Goal: Task Accomplishment & Management: Manage account settings

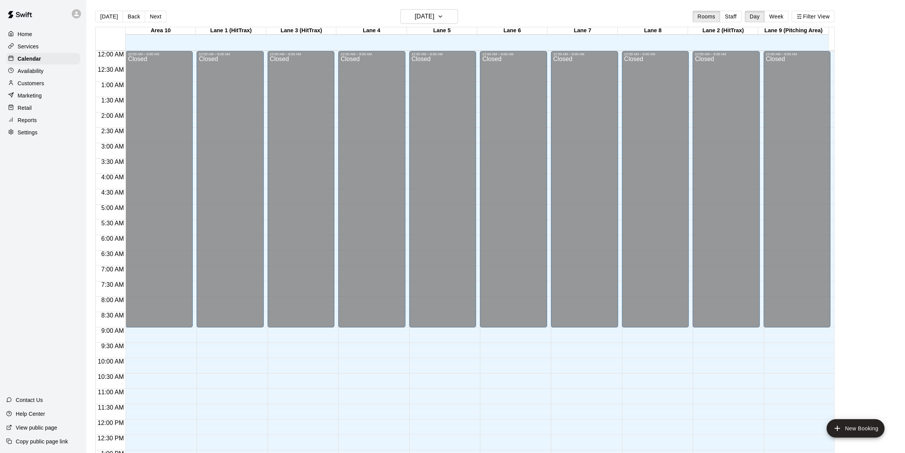
scroll to position [303, 0]
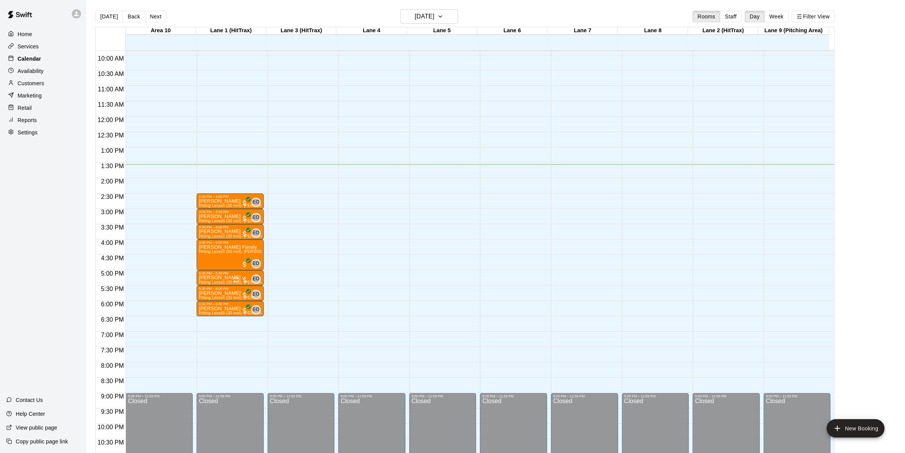
click at [43, 55] on div "Calendar" at bounding box center [43, 59] width 74 height 12
click at [31, 40] on div "Home" at bounding box center [43, 34] width 74 height 12
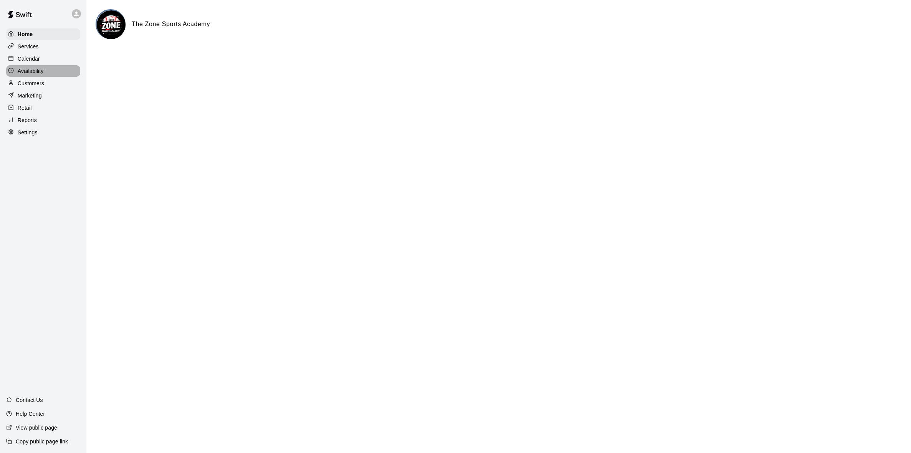
click at [31, 73] on p "Availability" at bounding box center [31, 71] width 26 height 8
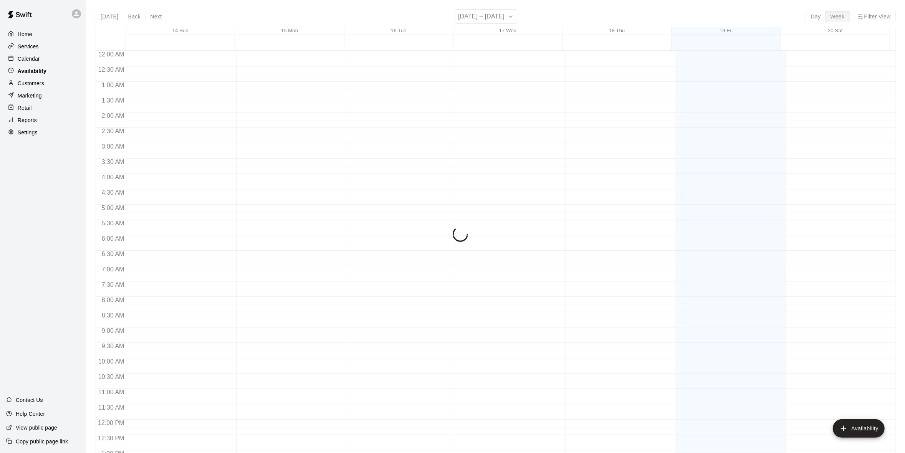
scroll to position [326, 0]
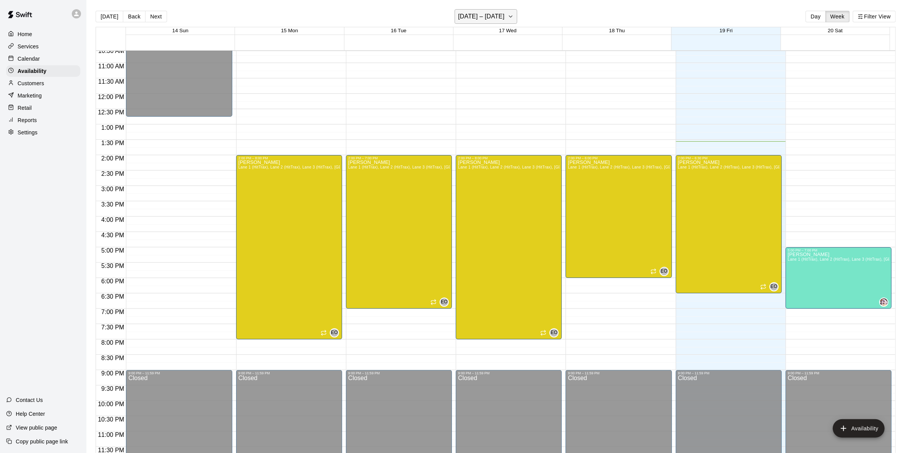
click at [509, 18] on button "[DATE] – [DATE]" at bounding box center [486, 16] width 63 height 15
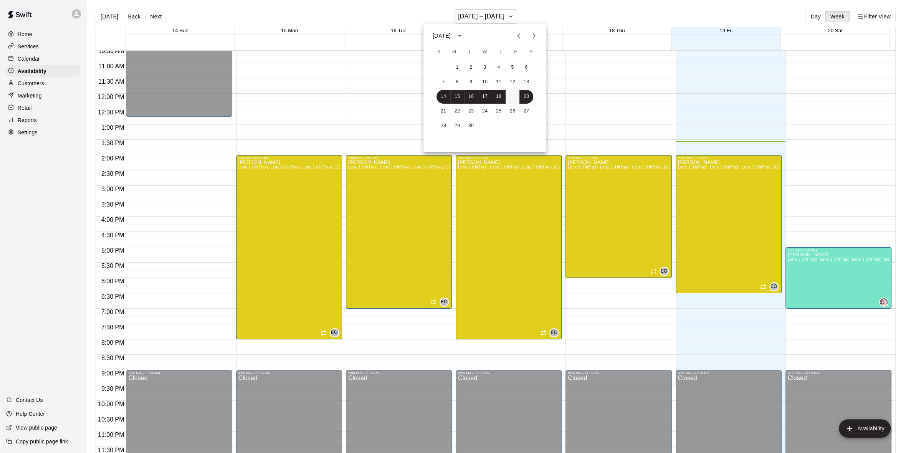
click at [512, 94] on button "19" at bounding box center [513, 97] width 14 height 14
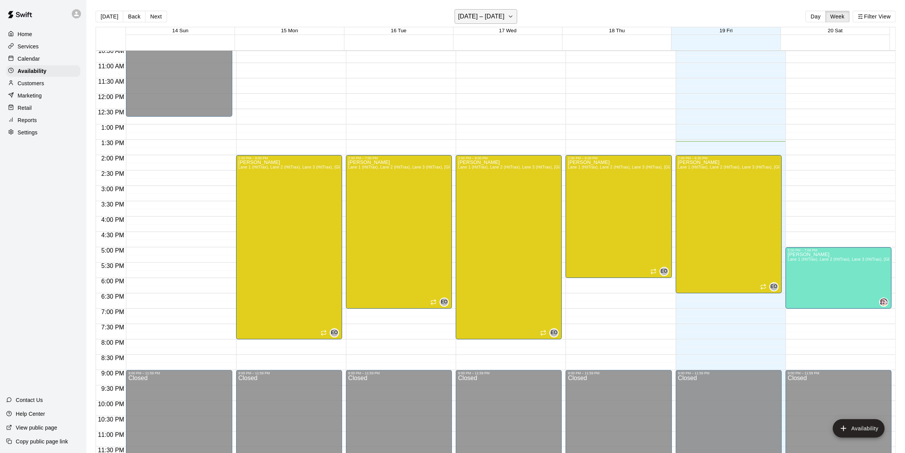
click at [517, 9] on button "[DATE] – [DATE]" at bounding box center [486, 16] width 63 height 15
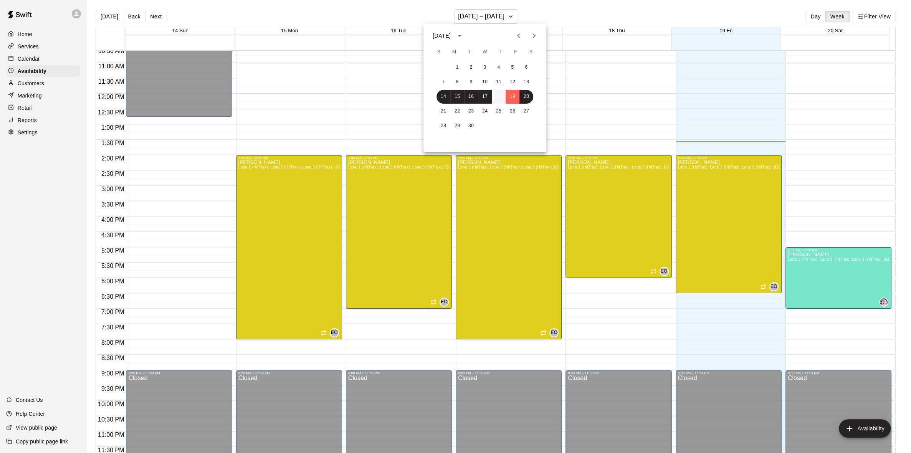
click at [498, 100] on button "18" at bounding box center [499, 97] width 14 height 14
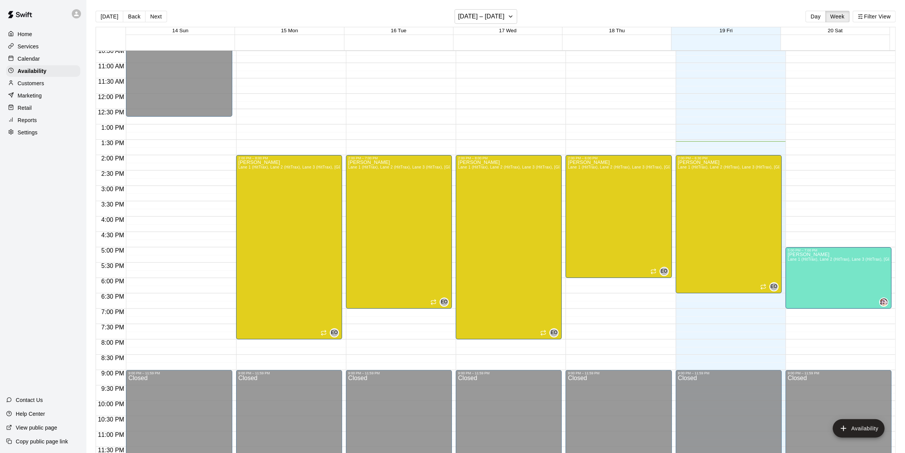
click at [19, 57] on p "Calendar" at bounding box center [29, 59] width 22 height 8
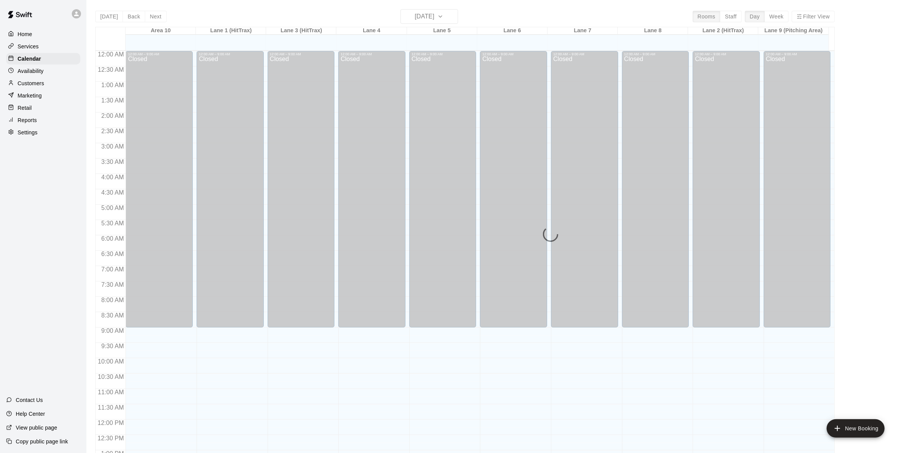
scroll to position [303, 0]
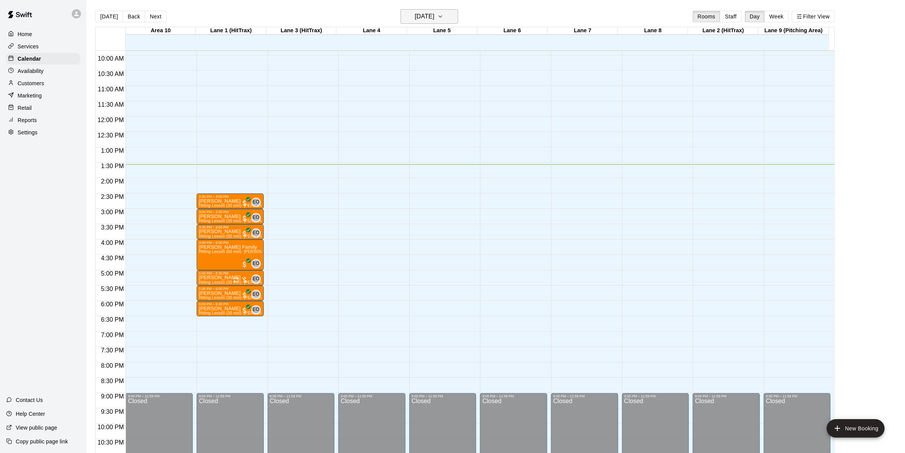
click at [447, 16] on button "[DATE]" at bounding box center [430, 16] width 58 height 15
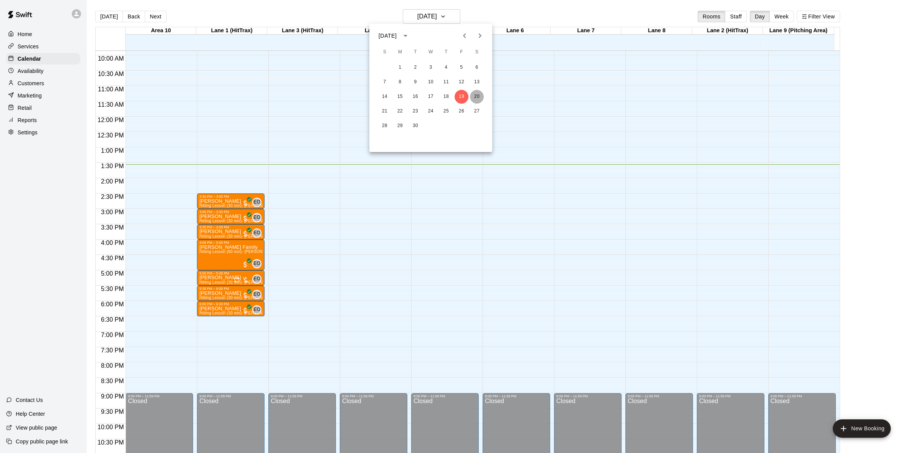
click at [472, 93] on button "20" at bounding box center [477, 97] width 14 height 14
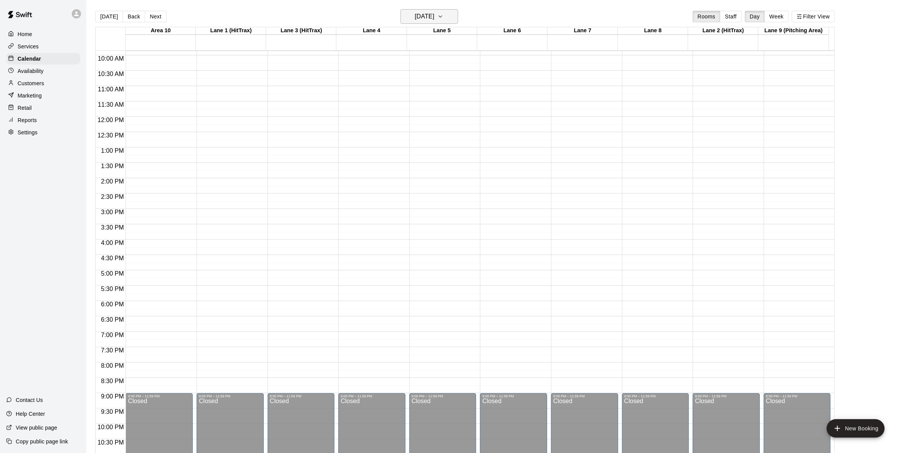
click at [444, 12] on icon "button" at bounding box center [440, 16] width 6 height 9
click at [387, 106] on button "21" at bounding box center [385, 111] width 14 height 14
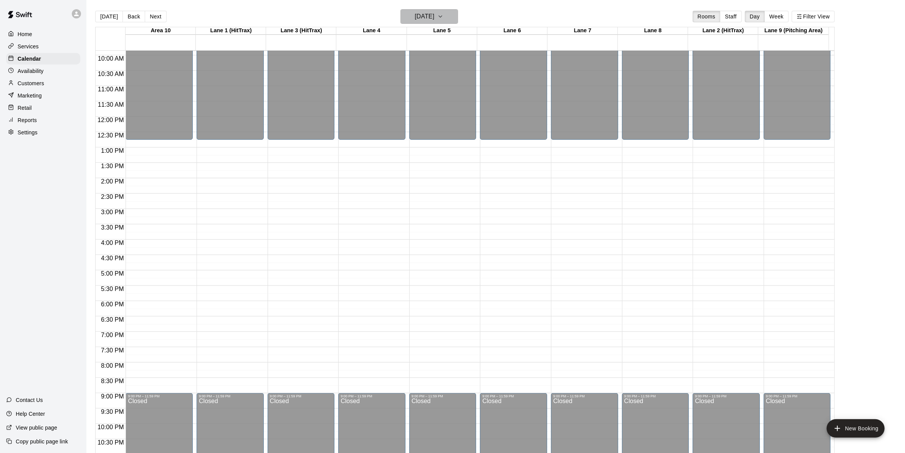
click at [449, 17] on button "[DATE]" at bounding box center [430, 16] width 58 height 15
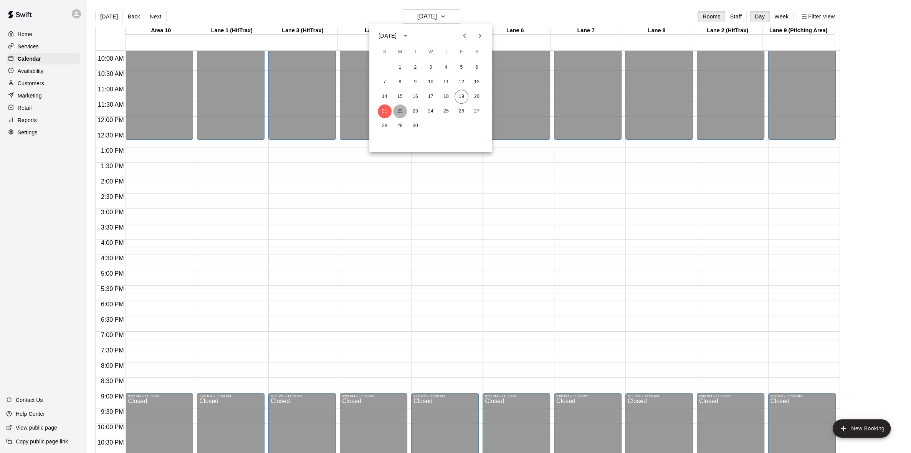
click at [402, 113] on button "22" at bounding box center [400, 111] width 14 height 14
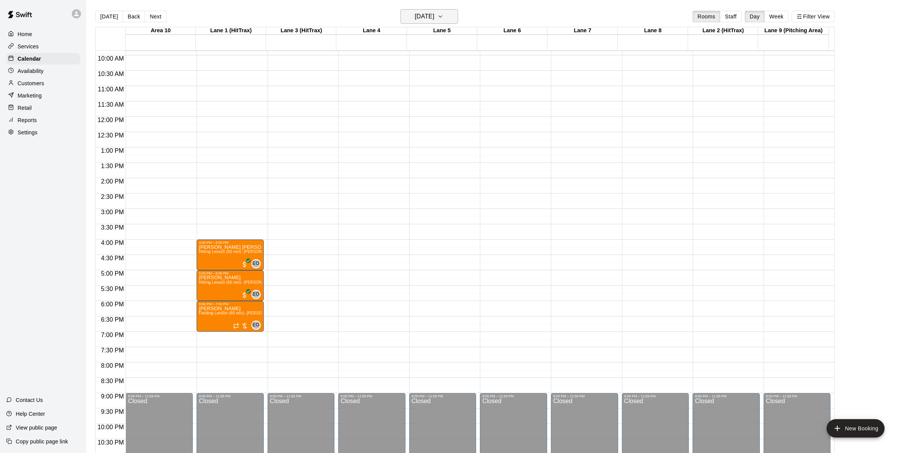
click at [442, 16] on icon "button" at bounding box center [440, 17] width 3 height 2
click at [413, 110] on button "23" at bounding box center [416, 111] width 14 height 14
click at [442, 16] on icon "button" at bounding box center [440, 17] width 3 height 2
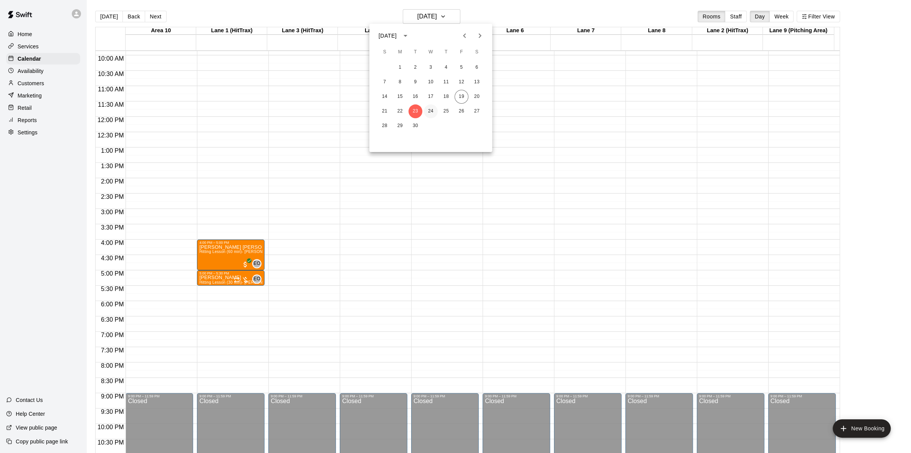
click at [436, 109] on button "24" at bounding box center [431, 111] width 14 height 14
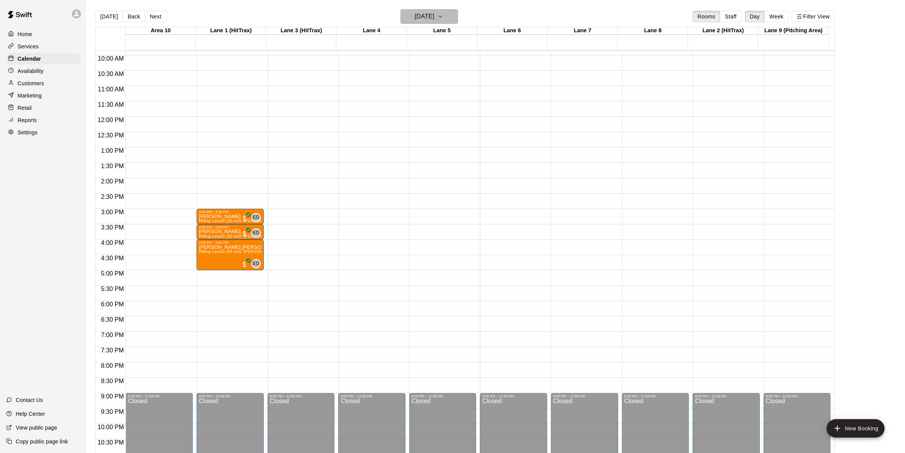
click at [444, 14] on icon "button" at bounding box center [440, 16] width 6 height 9
click at [385, 109] on button "21" at bounding box center [385, 111] width 14 height 14
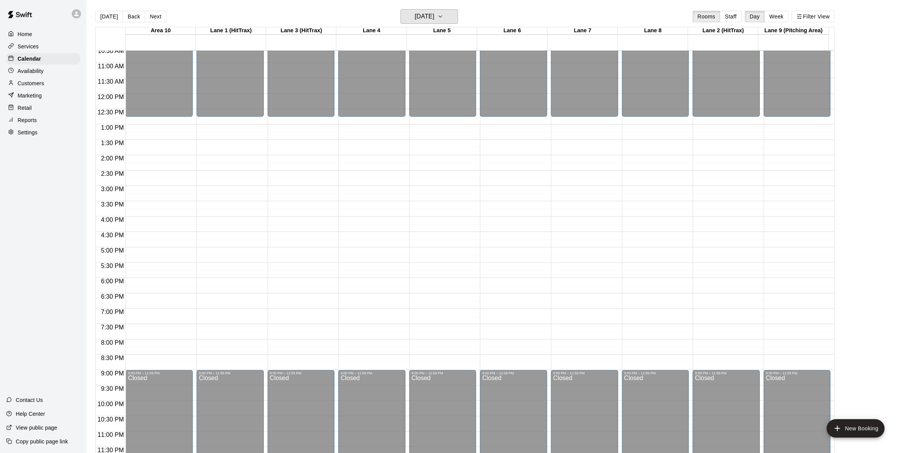
scroll to position [326, 0]
click at [444, 13] on icon "button" at bounding box center [440, 16] width 6 height 9
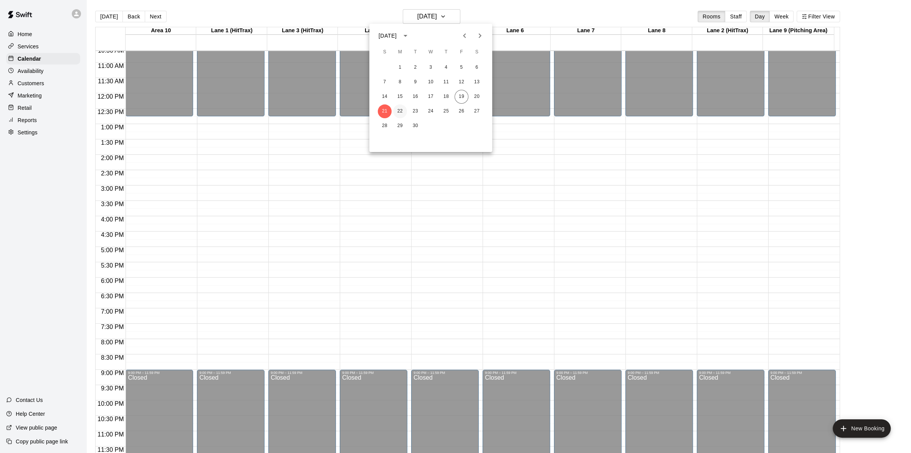
click at [400, 111] on button "22" at bounding box center [400, 111] width 14 height 14
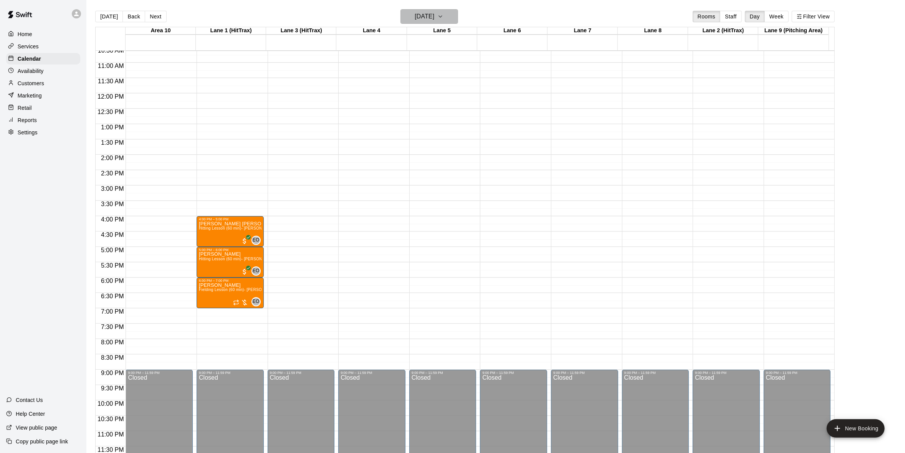
click at [444, 13] on icon "button" at bounding box center [440, 16] width 6 height 9
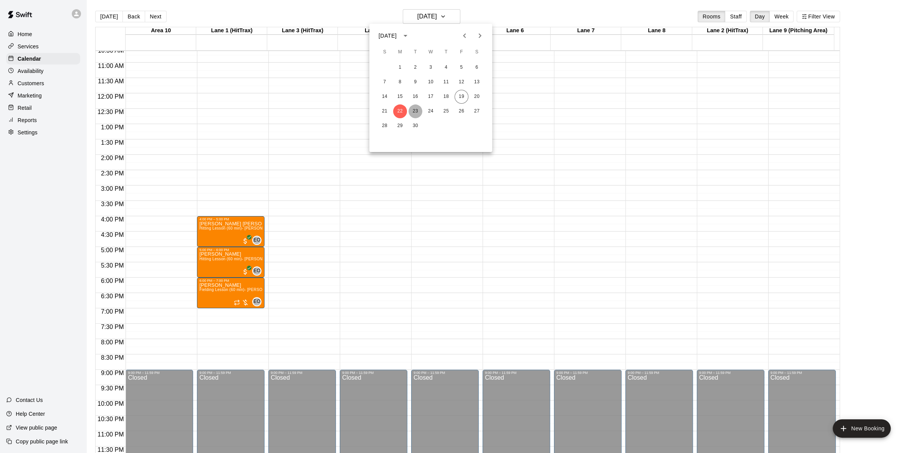
click at [414, 105] on button "23" at bounding box center [416, 111] width 14 height 14
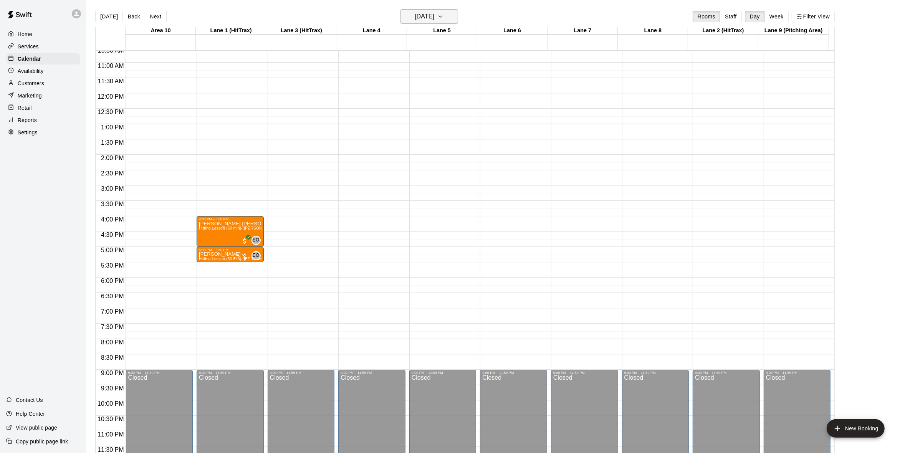
click at [444, 18] on icon "button" at bounding box center [440, 16] width 6 height 9
click at [428, 113] on button "24" at bounding box center [431, 111] width 14 height 14
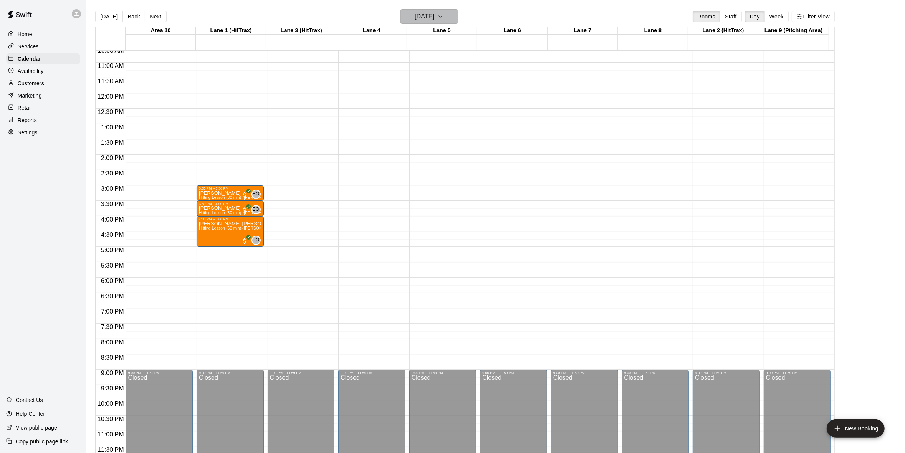
click at [454, 19] on button "[DATE]" at bounding box center [430, 16] width 58 height 15
click at [446, 109] on button "25" at bounding box center [446, 111] width 14 height 14
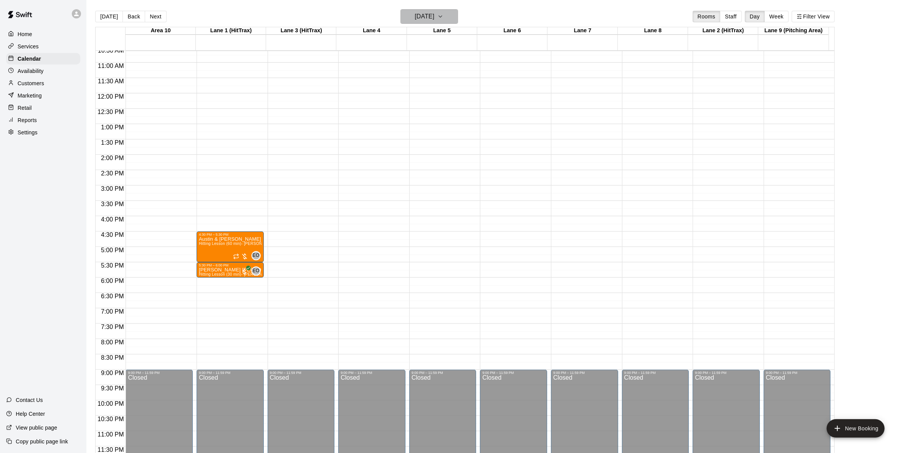
click at [444, 15] on icon "button" at bounding box center [440, 16] width 6 height 9
click at [459, 112] on button "26" at bounding box center [462, 111] width 14 height 14
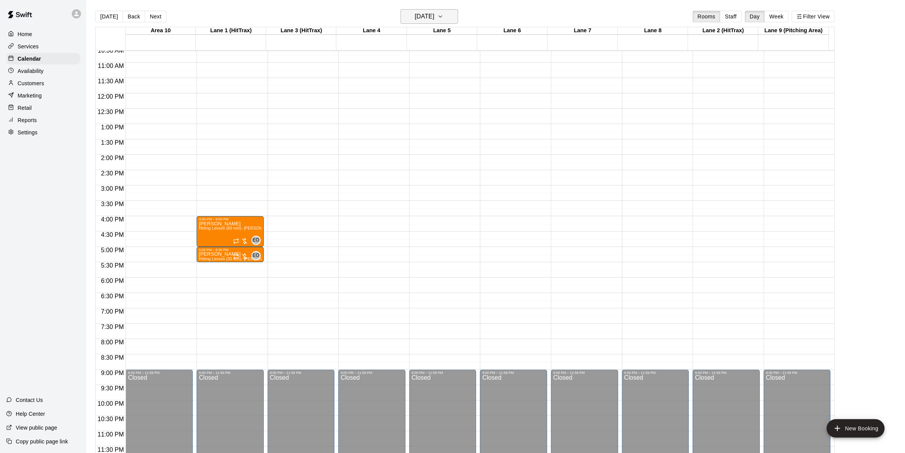
click at [444, 20] on icon "button" at bounding box center [440, 16] width 6 height 9
click at [451, 20] on div at bounding box center [455, 226] width 911 height 453
click at [444, 20] on icon "button" at bounding box center [440, 16] width 6 height 9
click at [428, 110] on button "24" at bounding box center [431, 111] width 14 height 14
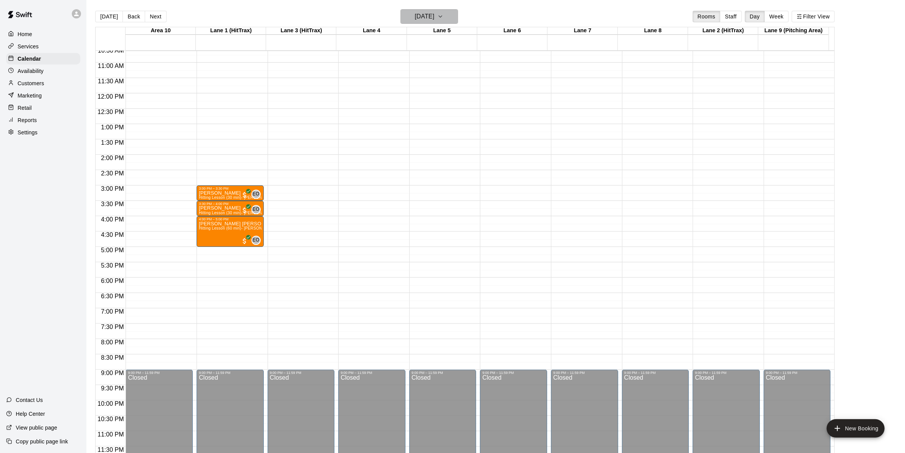
click at [444, 20] on icon "button" at bounding box center [440, 16] width 6 height 9
click at [449, 114] on button "25" at bounding box center [446, 111] width 14 height 14
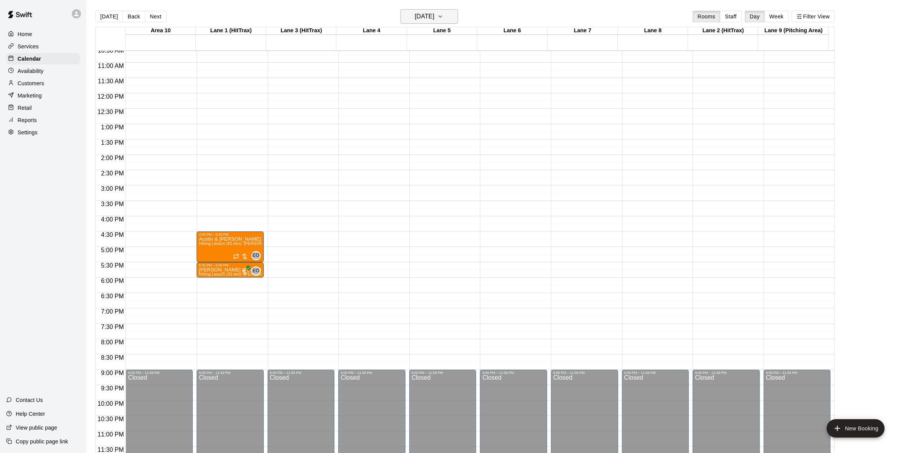
click at [457, 11] on button "[DATE]" at bounding box center [430, 16] width 58 height 15
click at [416, 113] on button "23" at bounding box center [416, 111] width 14 height 14
